Goal: Submit feedback/report problem

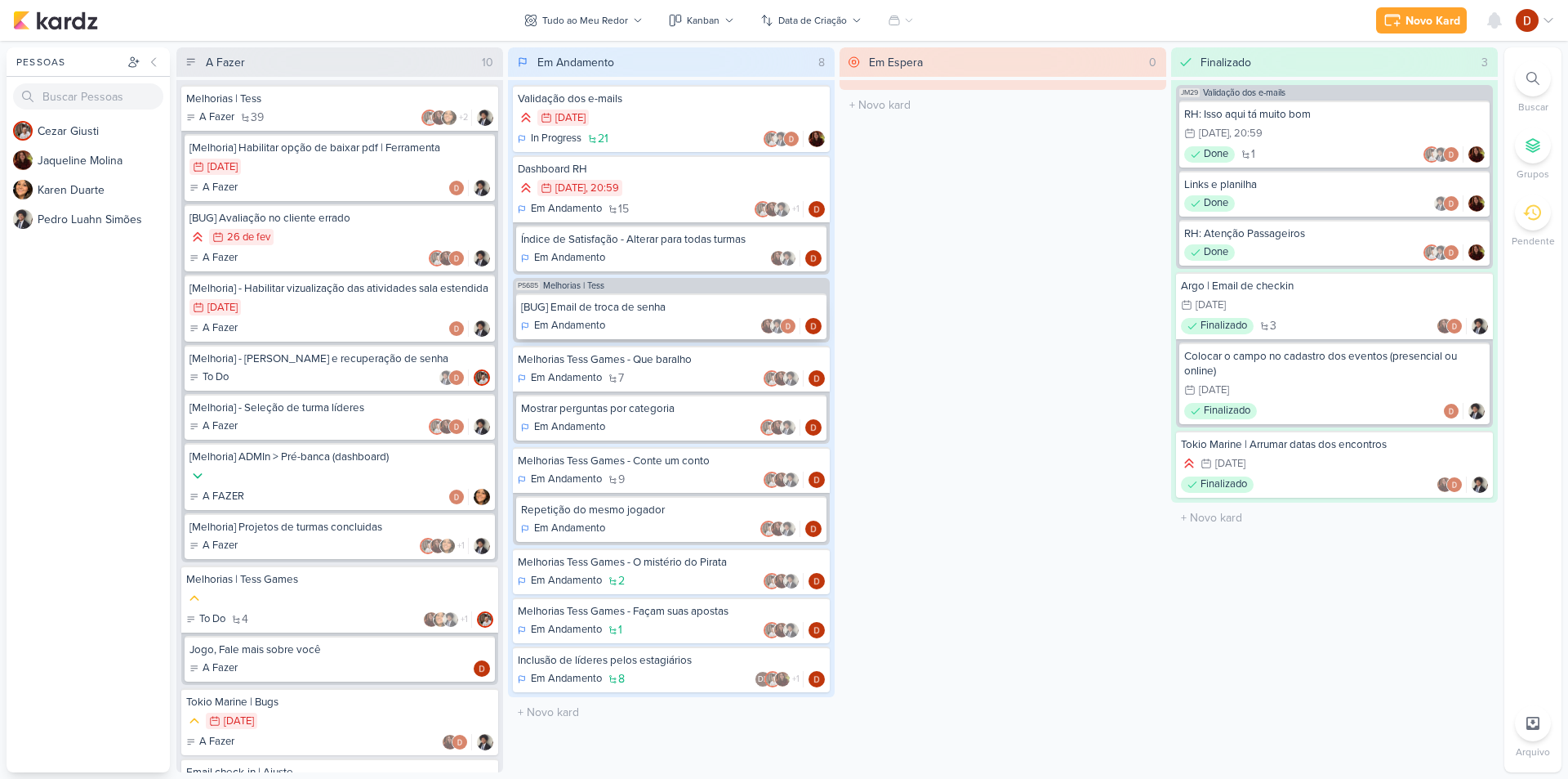
click at [658, 316] on div "[BUG] Email de troca de senha Em Andamento" at bounding box center [671, 316] width 310 height 46
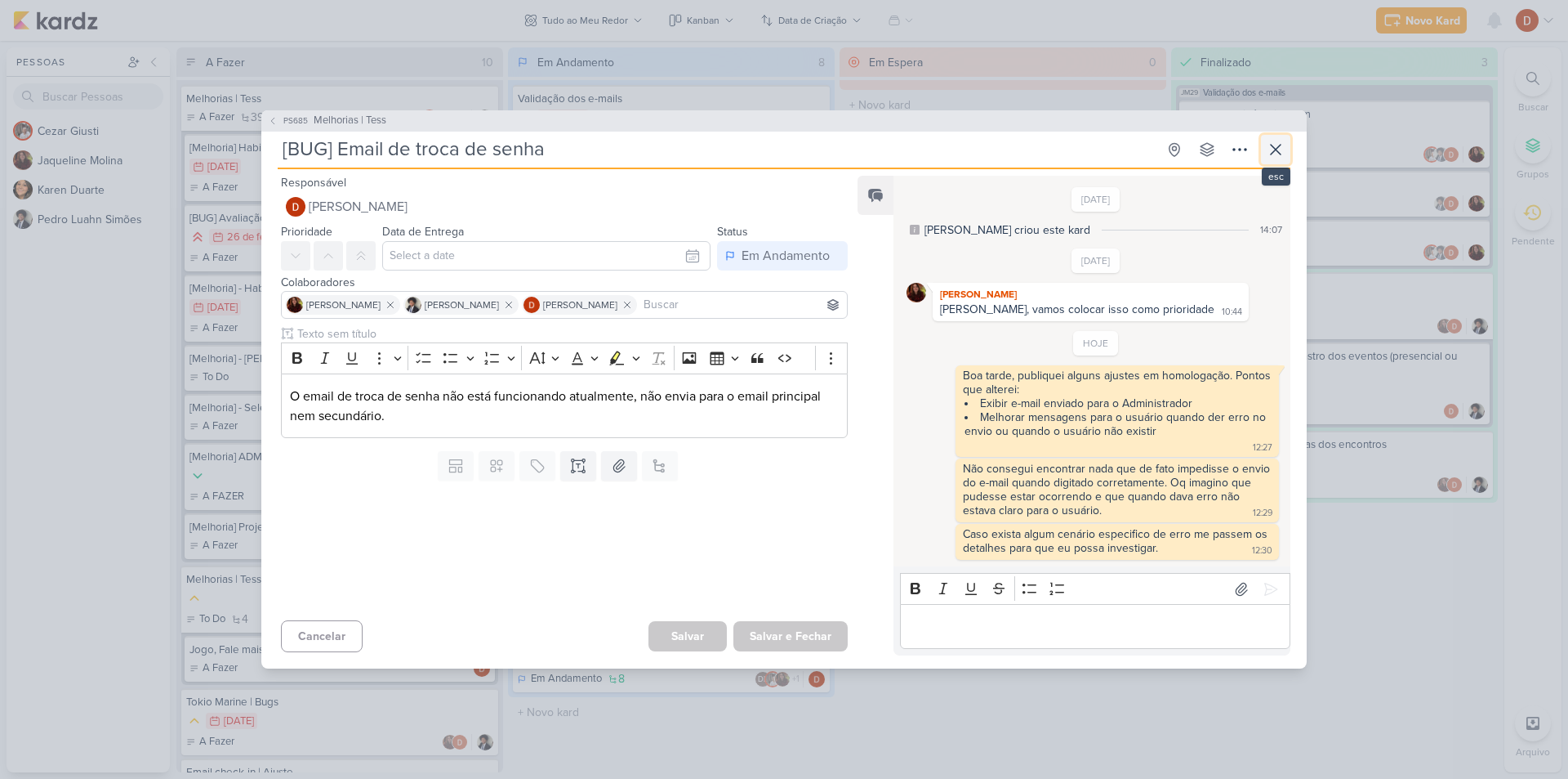
click at [1270, 155] on icon at bounding box center [1276, 150] width 20 height 20
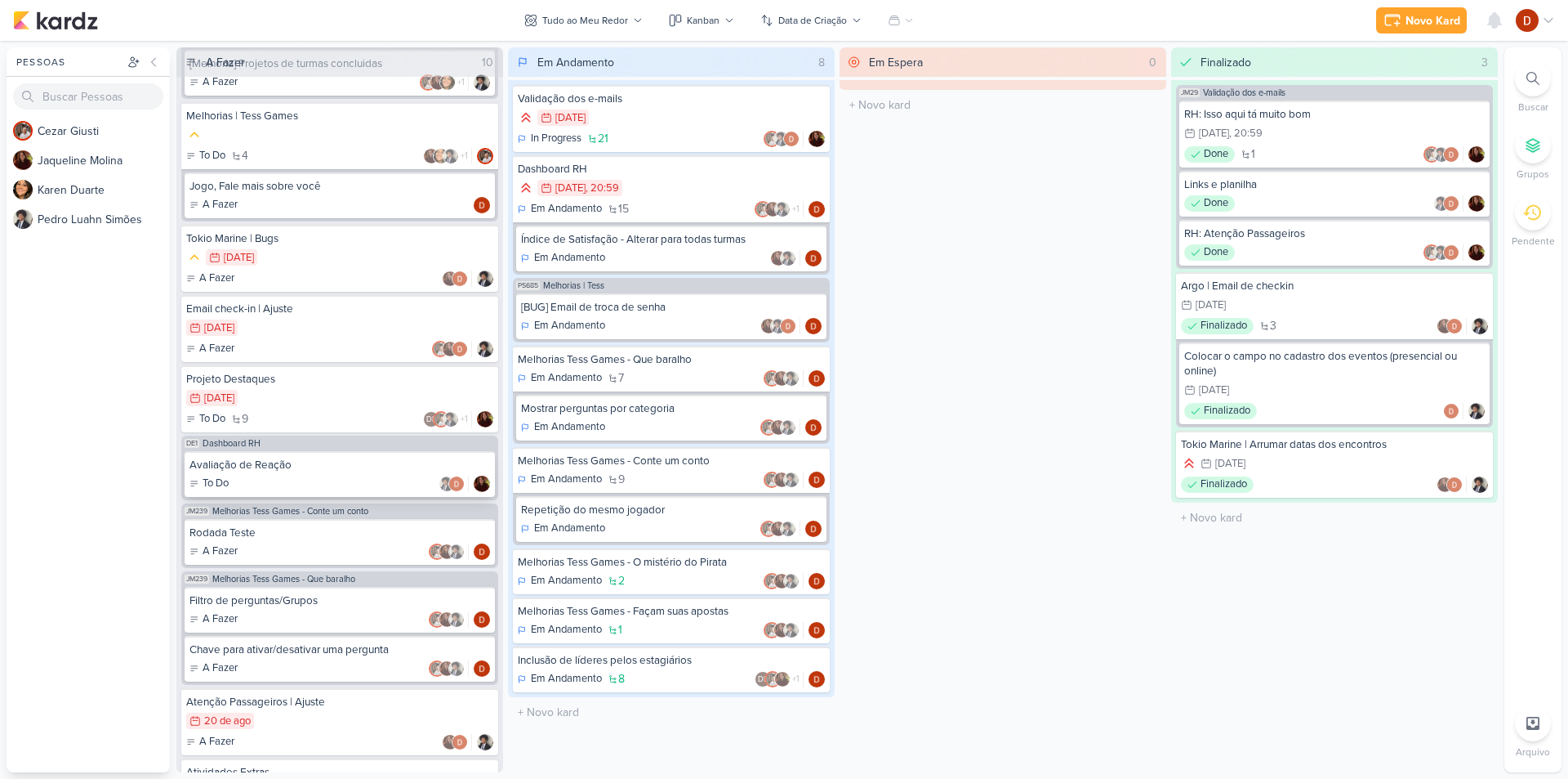
scroll to position [545, 0]
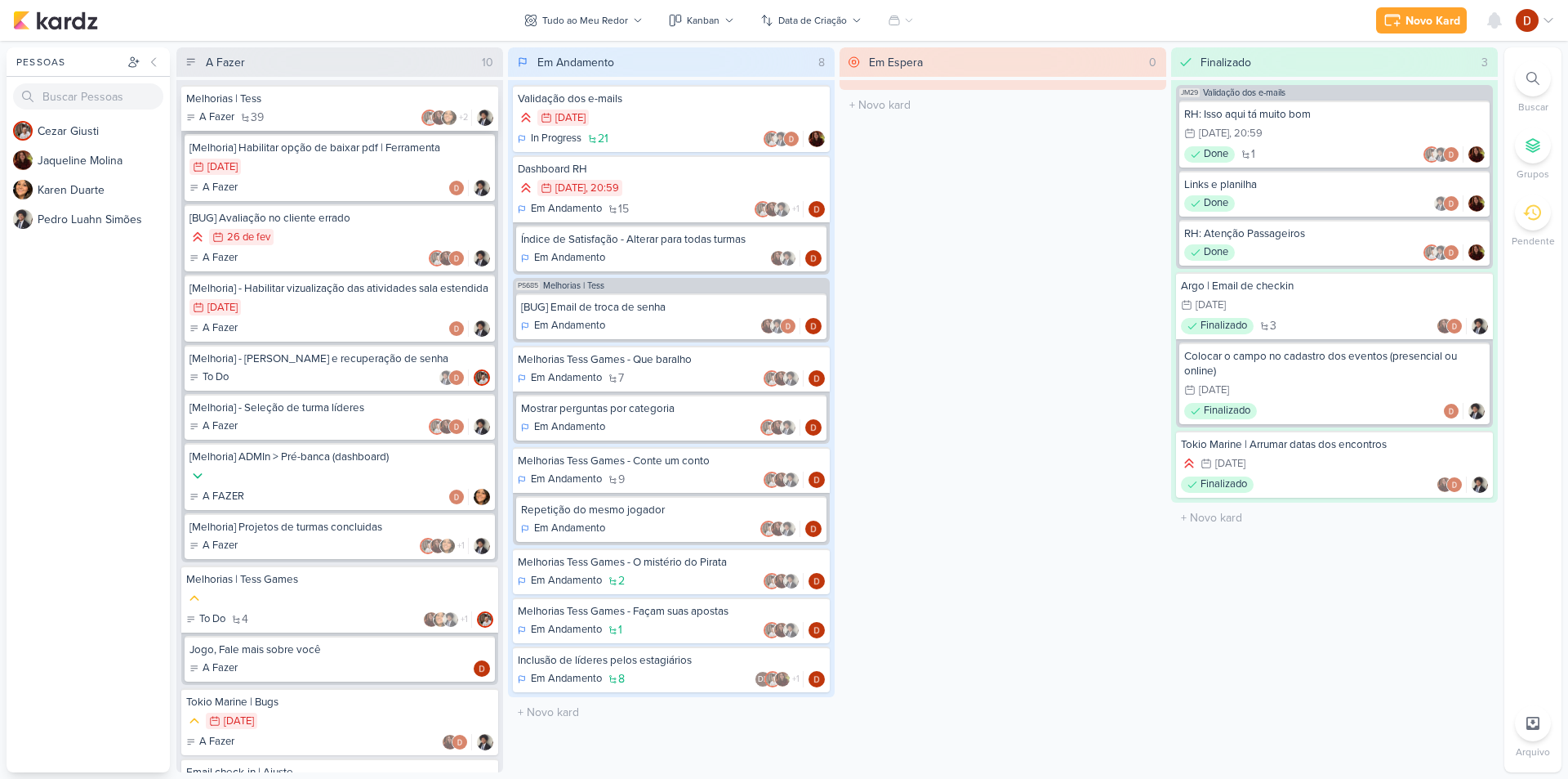
click at [313, 108] on div "Melhorias | Tess A Fazer 39 +2" at bounding box center [340, 108] width 317 height 46
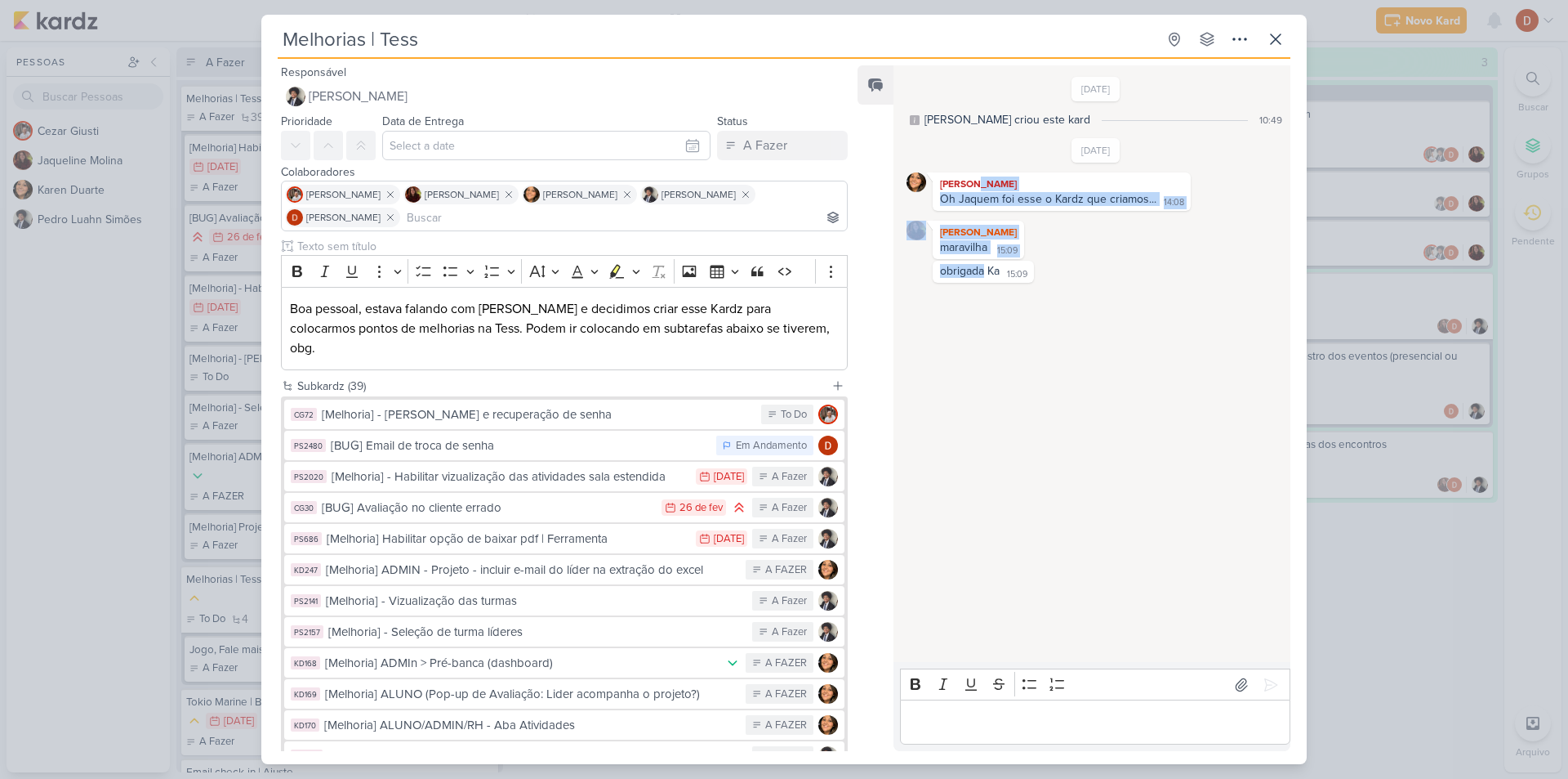
drag, startPoint x: 985, startPoint y: 312, endPoint x: 976, endPoint y: 164, distance: 148.3
click at [976, 164] on div "[DATE] [PERSON_NAME] criou este kard 10:49 [DATE] [PERSON_NAME] 14:08" at bounding box center [1091, 364] width 395 height 595
click at [1048, 462] on div "[DATE] [PERSON_NAME] criou este kard 10:49 [DATE] [PERSON_NAME] 14:08" at bounding box center [1091, 364] width 395 height 595
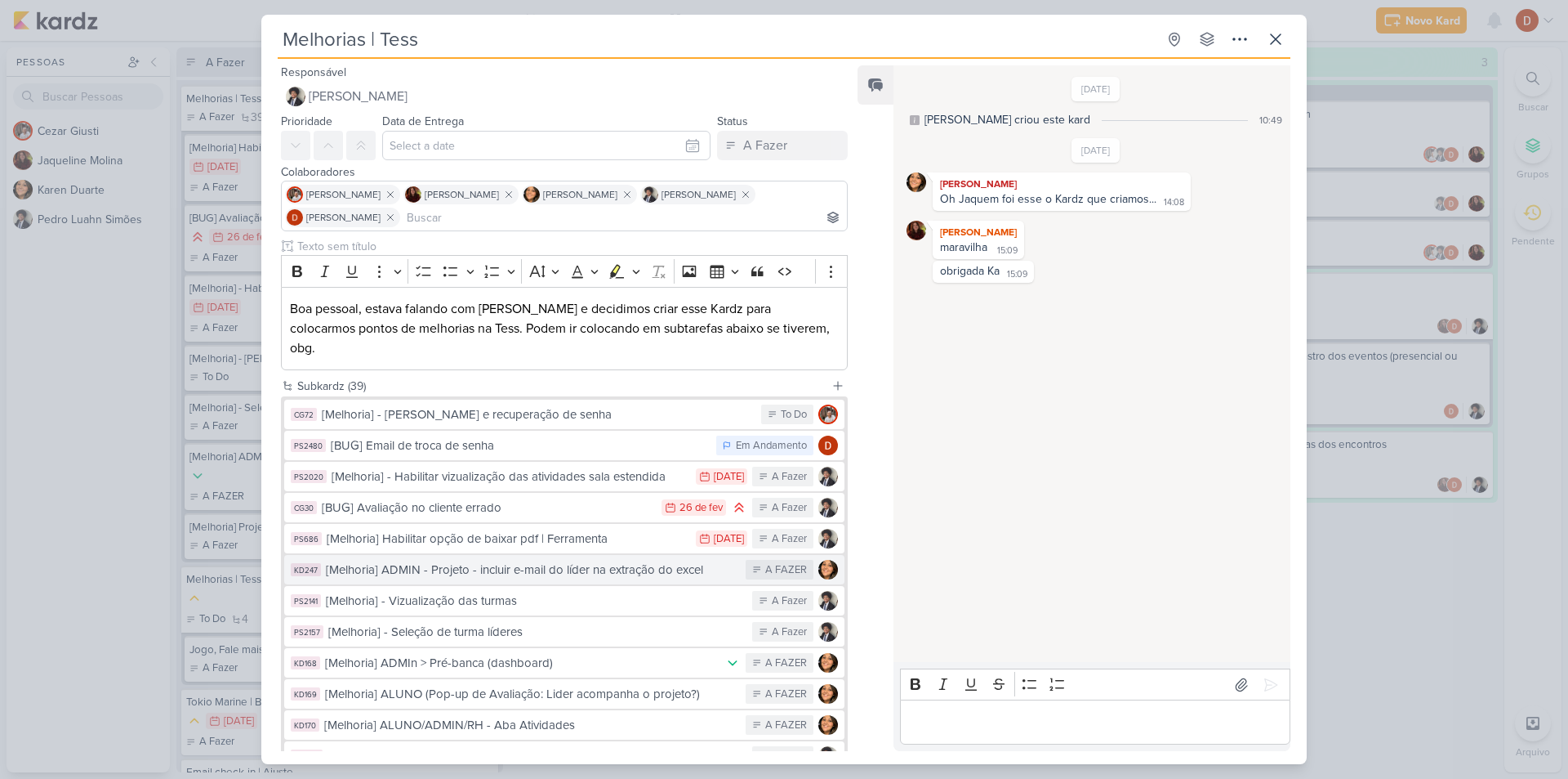
scroll to position [163, 0]
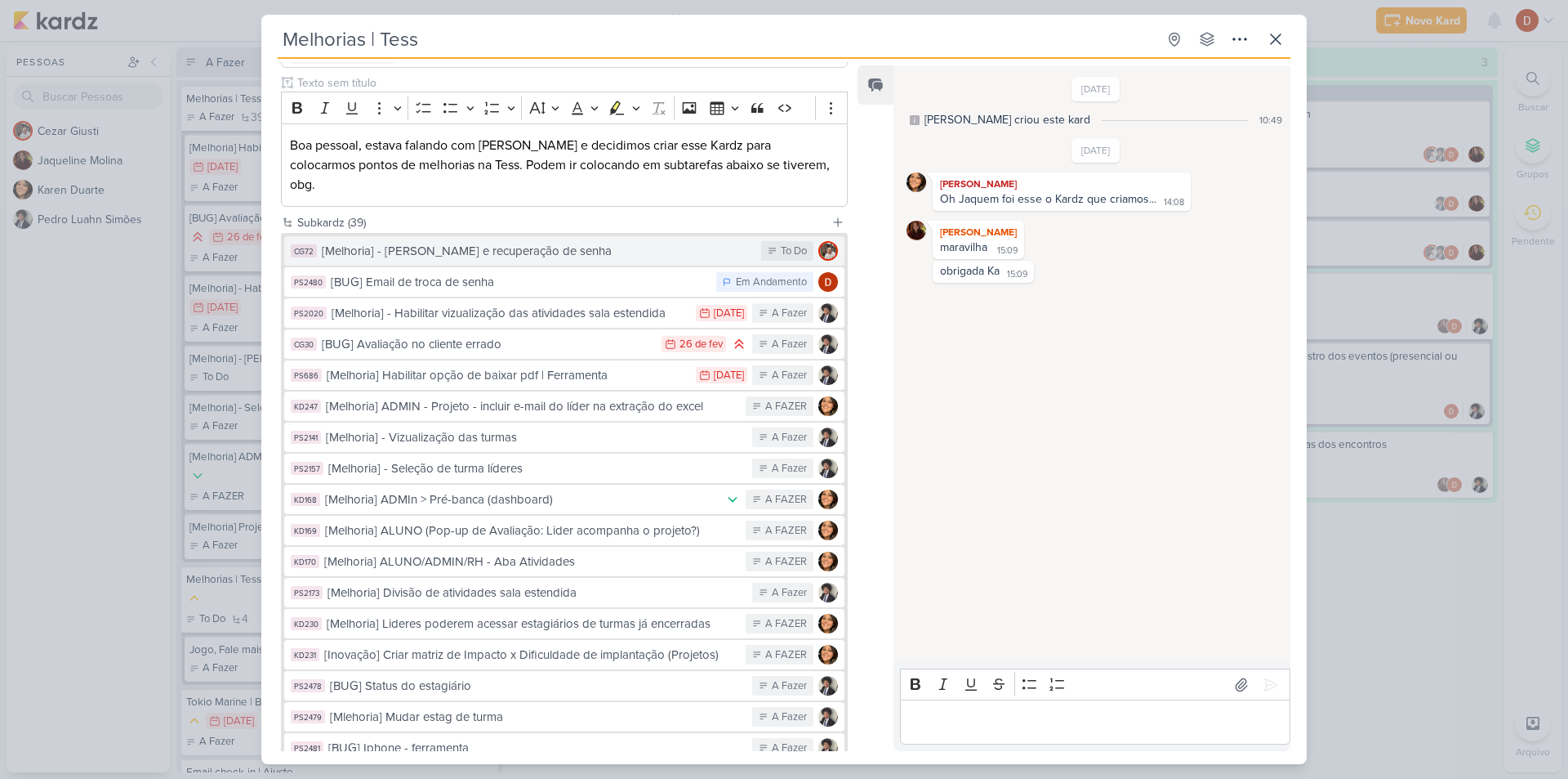
click at [549, 242] on div "[Melhoria] - [PERSON_NAME] e recuperação de senha" at bounding box center [537, 251] width 431 height 19
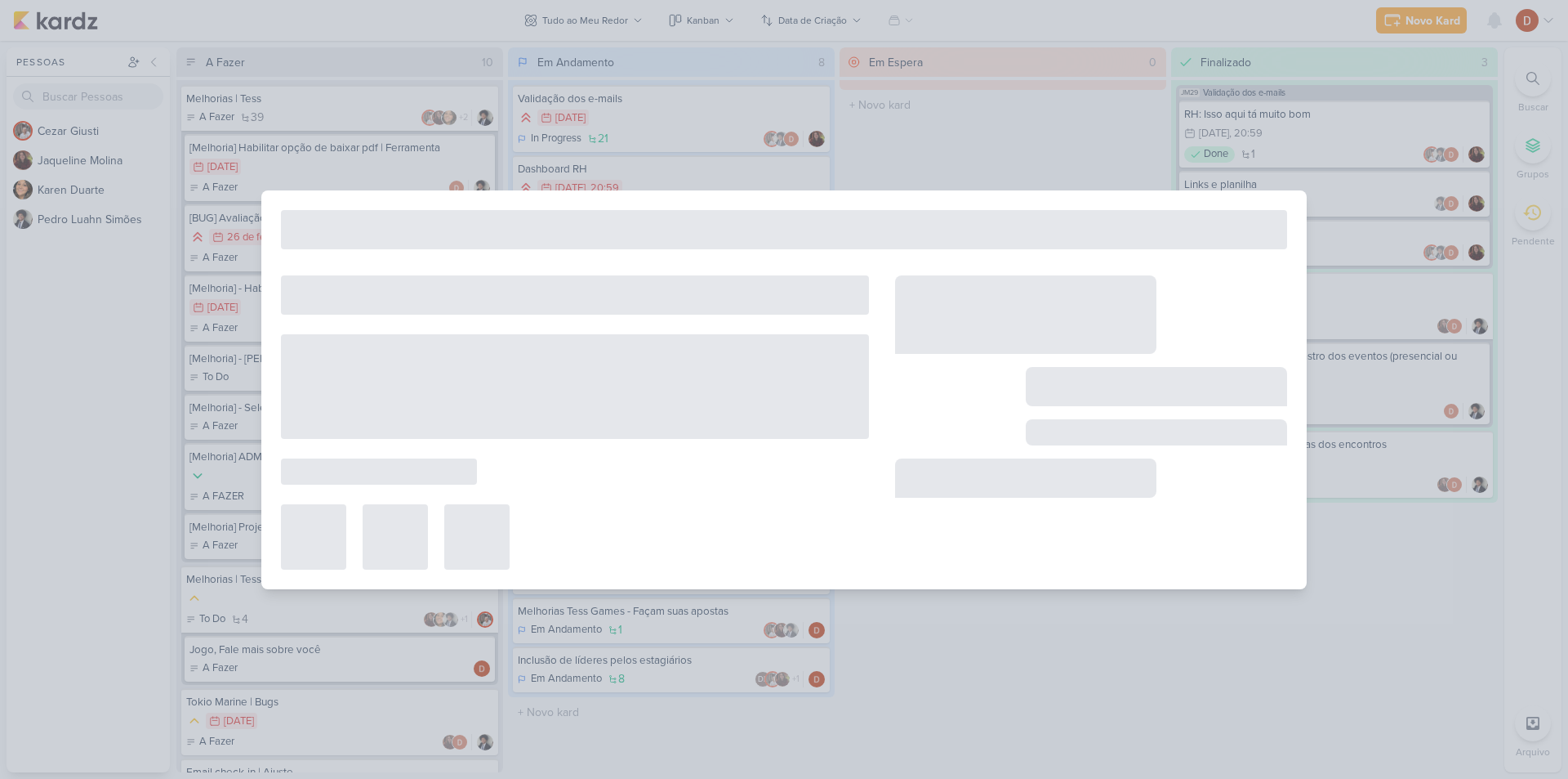
type input "[Melhoria] - [PERSON_NAME] e recuperação de senha"
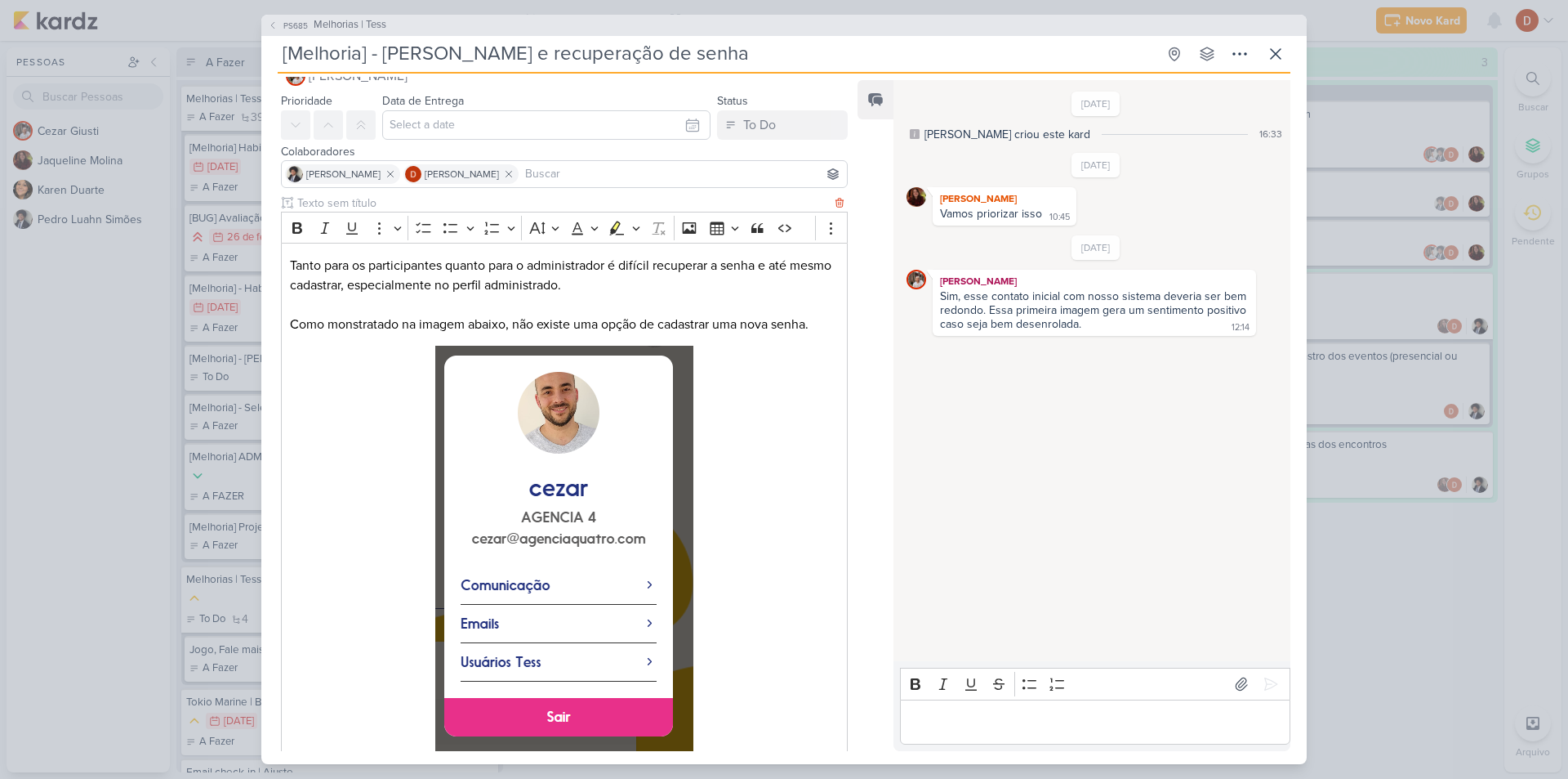
scroll to position [159, 0]
